Goal: Task Accomplishment & Management: Manage account settings

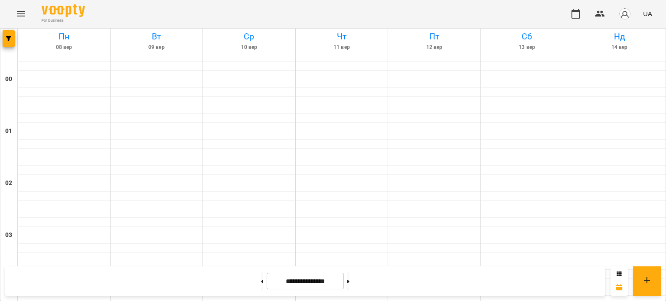
scroll to position [813, 0]
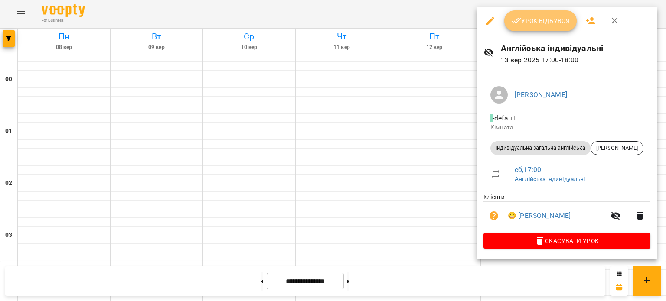
click at [535, 22] on span "Урок відбувся" at bounding box center [540, 21] width 59 height 10
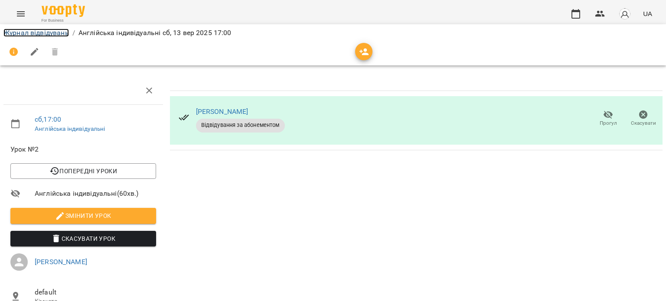
click at [31, 34] on link "Журнал відвідувань" at bounding box center [35, 33] width 65 height 8
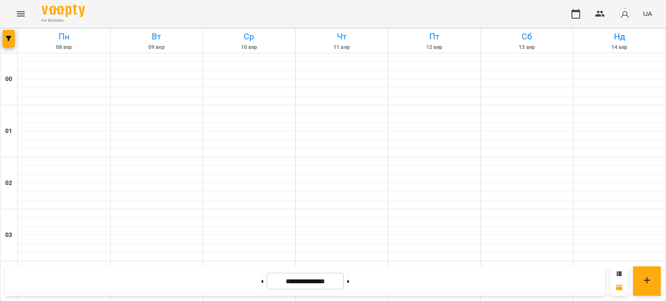
scroll to position [737, 0]
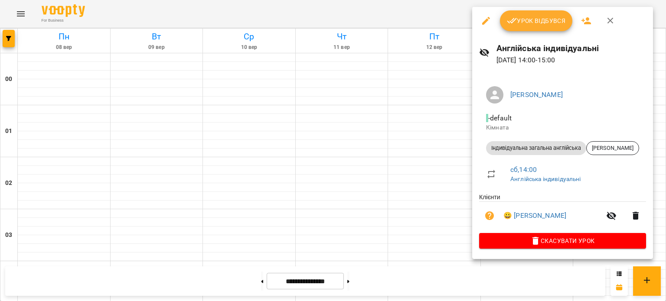
click at [520, 15] on button "Урок відбувся" at bounding box center [536, 20] width 73 height 21
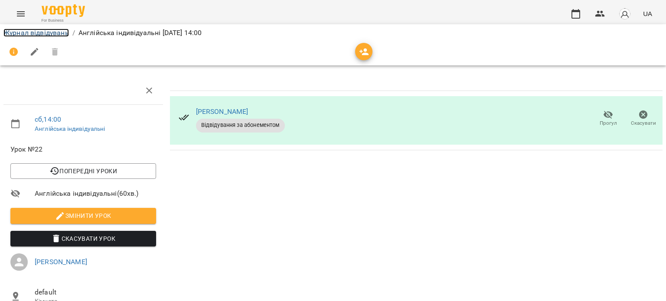
click at [46, 34] on link "Журнал відвідувань" at bounding box center [35, 33] width 65 height 8
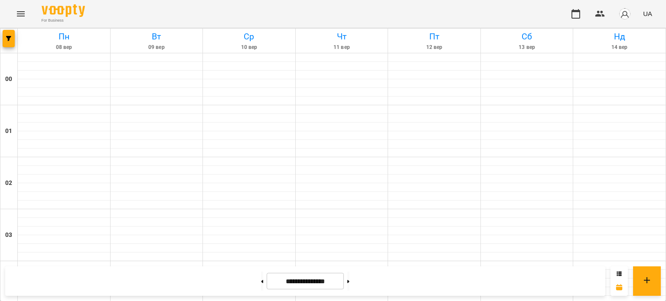
scroll to position [987, 0]
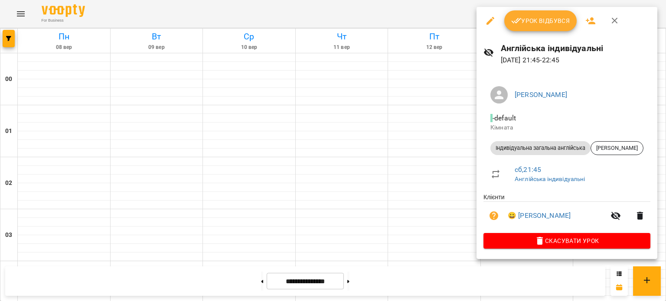
click at [534, 26] on span "Урок відбувся" at bounding box center [540, 21] width 59 height 10
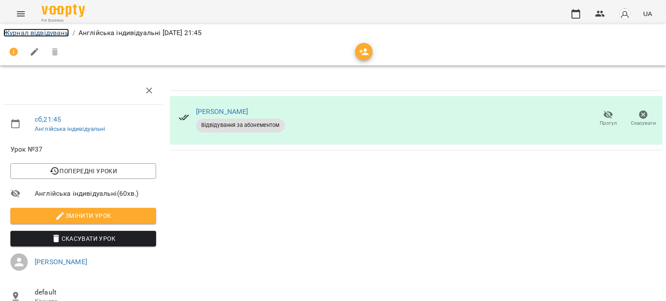
click at [42, 34] on link "Журнал відвідувань" at bounding box center [35, 33] width 65 height 8
